Goal: Task Accomplishment & Management: Use online tool/utility

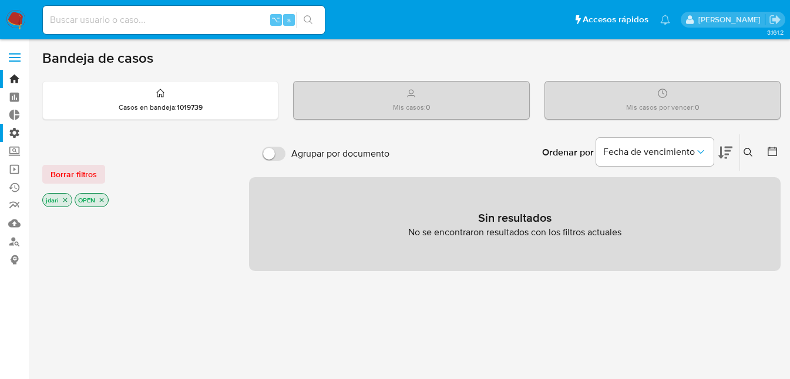
click at [18, 130] on label "Administración" at bounding box center [70, 133] width 140 height 18
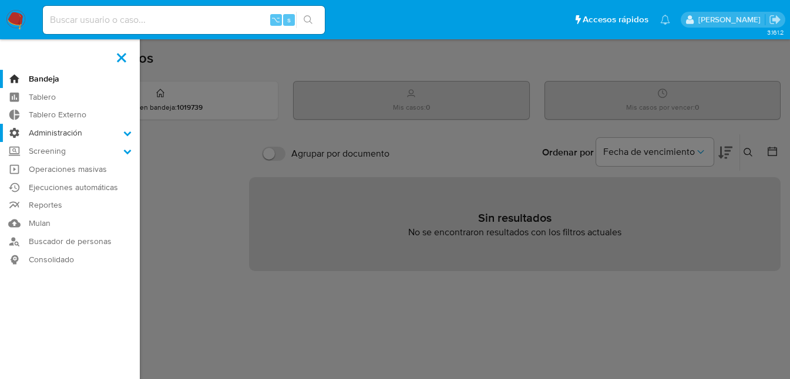
click at [0, 0] on input "Administración" at bounding box center [0, 0] width 0 height 0
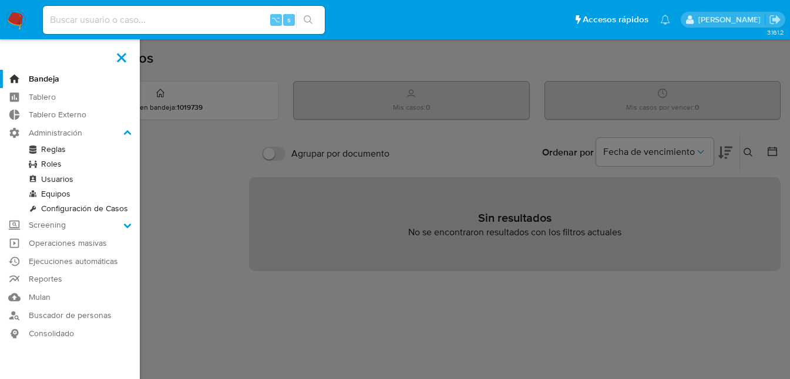
click at [53, 150] on link "Reglas" at bounding box center [70, 149] width 140 height 15
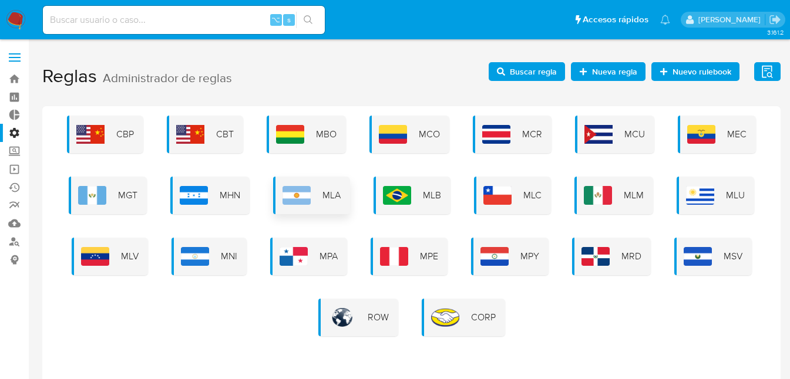
click at [297, 199] on img at bounding box center [297, 195] width 28 height 19
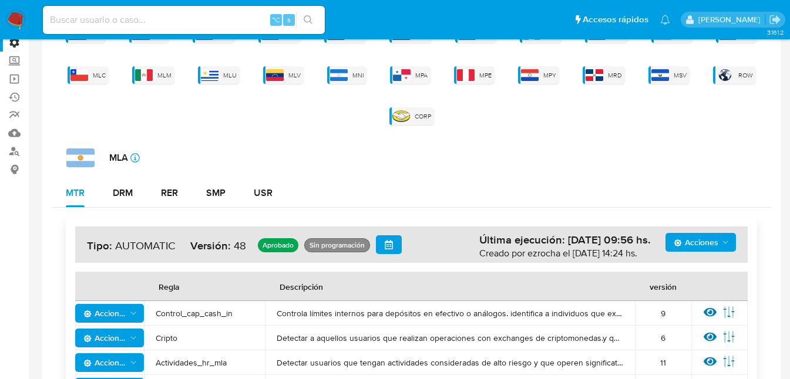
scroll to position [89, 0]
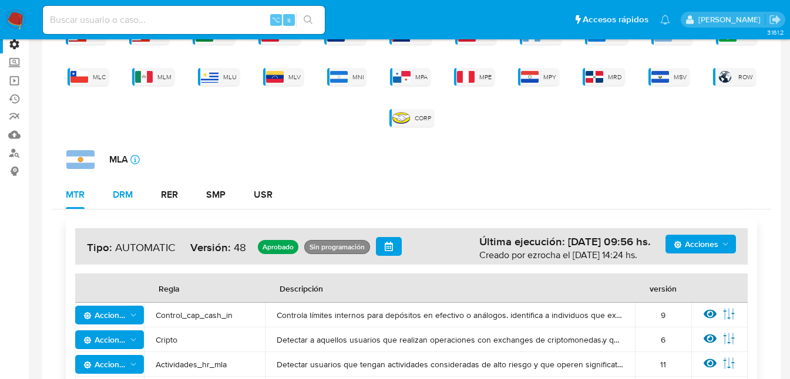
click at [121, 193] on div "DRM" at bounding box center [123, 194] width 20 height 9
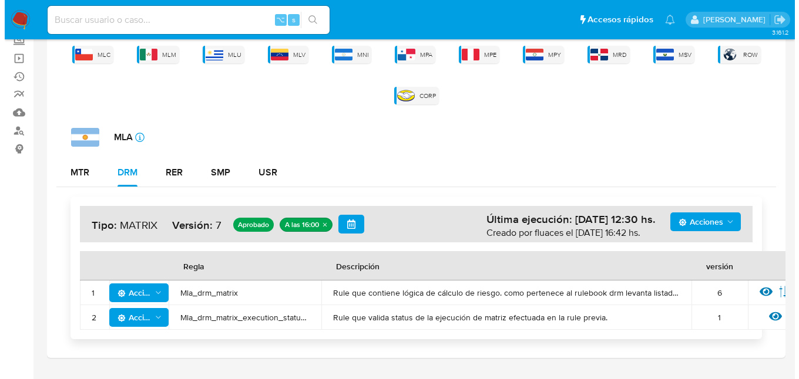
scroll to position [121, 0]
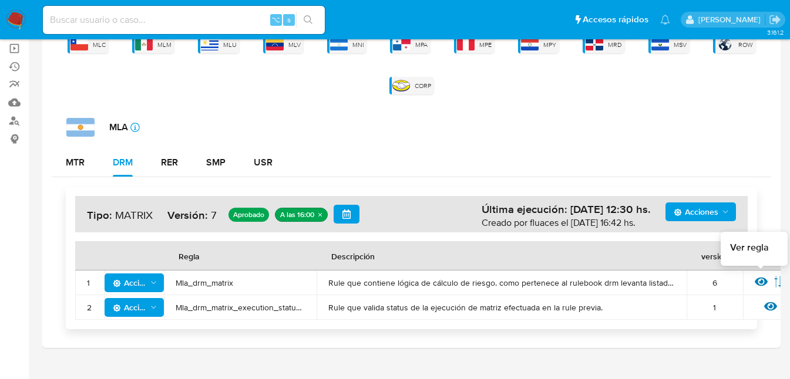
click at [762, 283] on icon at bounding box center [761, 282] width 13 height 9
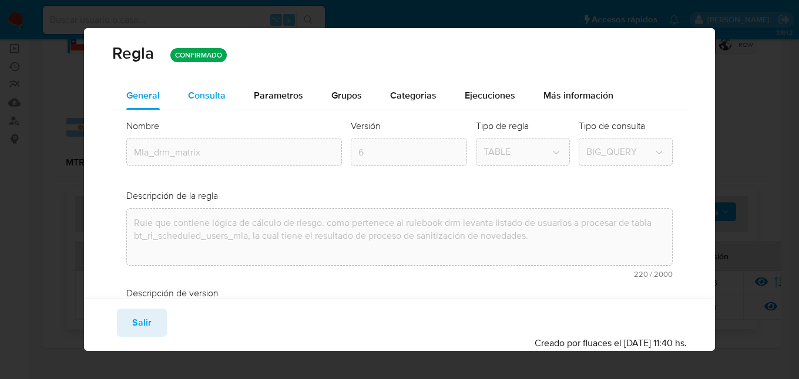
click at [209, 94] on div "Consulta" at bounding box center [207, 95] width 38 height 9
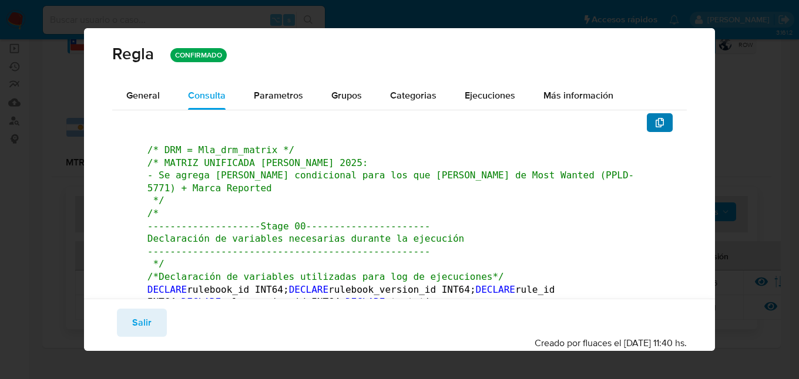
click at [655, 122] on icon "button" at bounding box center [659, 122] width 9 height 9
